Goal: Information Seeking & Learning: Stay updated

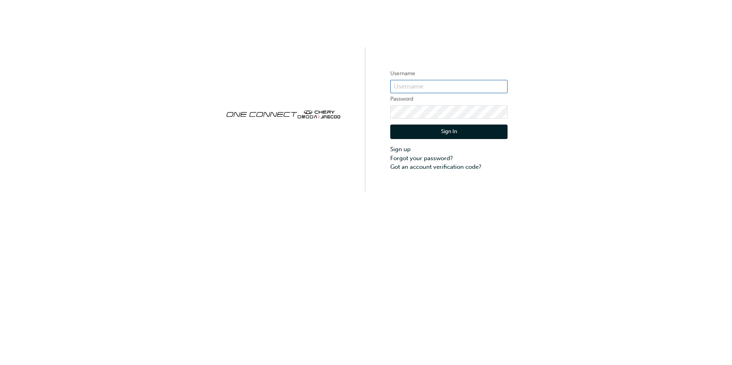
click at [434, 84] on input "text" at bounding box center [448, 86] width 117 height 13
type input "OJAU248"
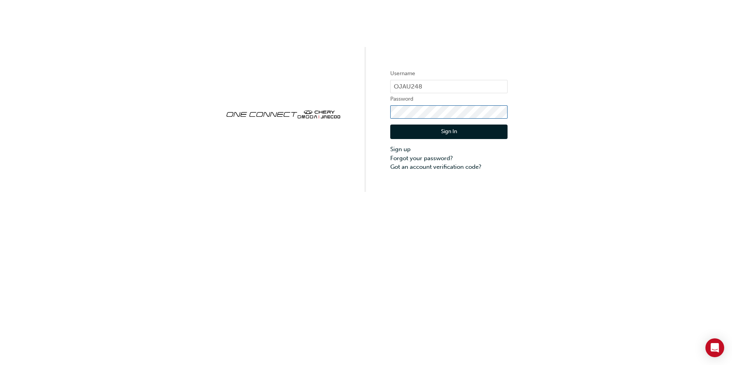
click button "Sign In" at bounding box center [448, 131] width 117 height 15
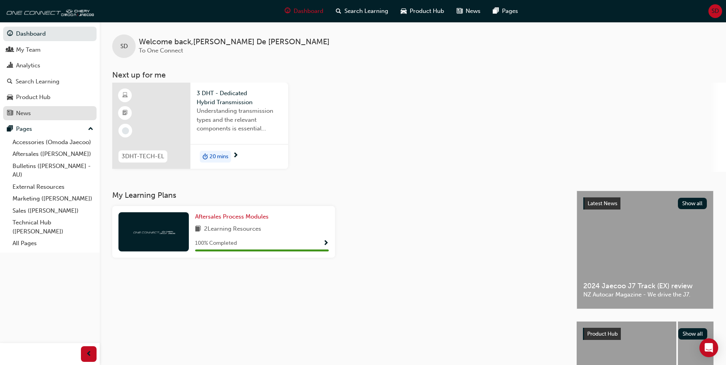
click at [31, 112] on div "News" at bounding box center [23, 113] width 15 height 9
